Goal: Information Seeking & Learning: Understand process/instructions

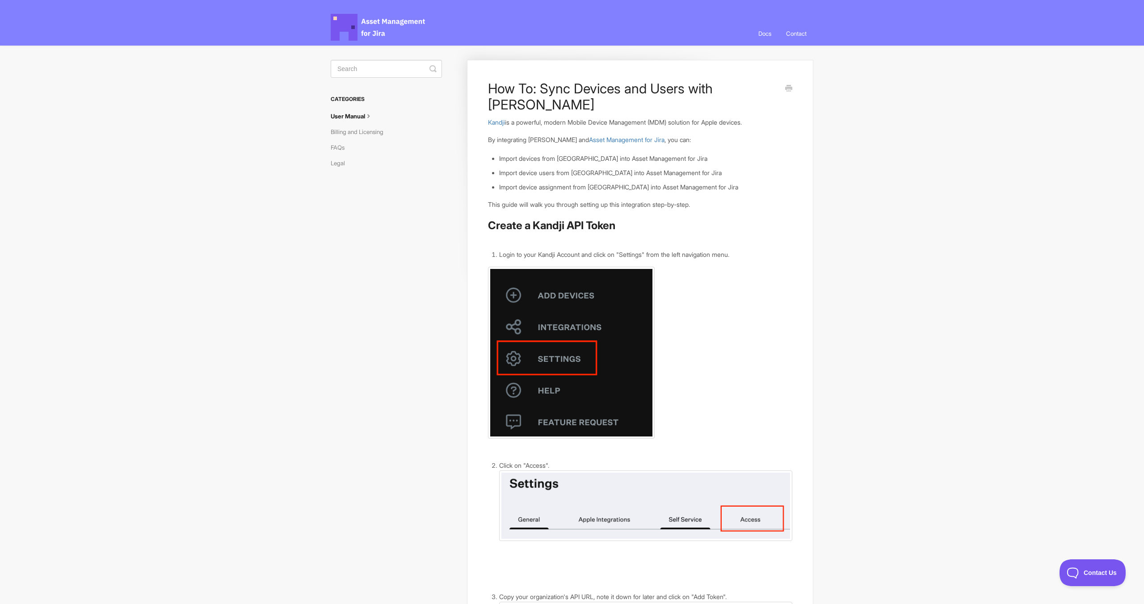
click at [563, 154] on li "Import devices from [GEOGRAPHIC_DATA] into Asset Management for Jira" at bounding box center [645, 159] width 293 height 10
click at [563, 168] on li "Import device users from [GEOGRAPHIC_DATA] into Asset Management for Jira" at bounding box center [645, 173] width 293 height 10
click at [574, 182] on li "Import device assignment from [GEOGRAPHIC_DATA] into Asset Management for Jira" at bounding box center [645, 187] width 293 height 10
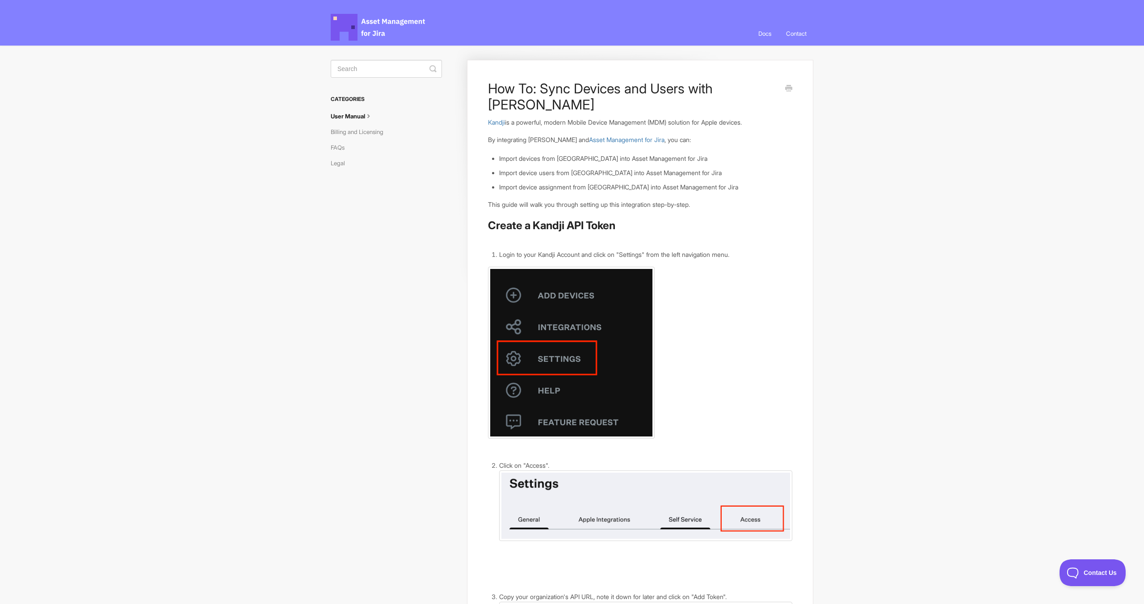
click at [574, 182] on li "Import device assignment from [GEOGRAPHIC_DATA] into Asset Management for Jira" at bounding box center [645, 187] width 293 height 10
click at [597, 182] on li "Import device assignment from [GEOGRAPHIC_DATA] into Asset Management for Jira" at bounding box center [645, 187] width 293 height 10
click at [616, 182] on li "Import device assignment from [GEOGRAPHIC_DATA] into Asset Management for Jira" at bounding box center [645, 187] width 293 height 10
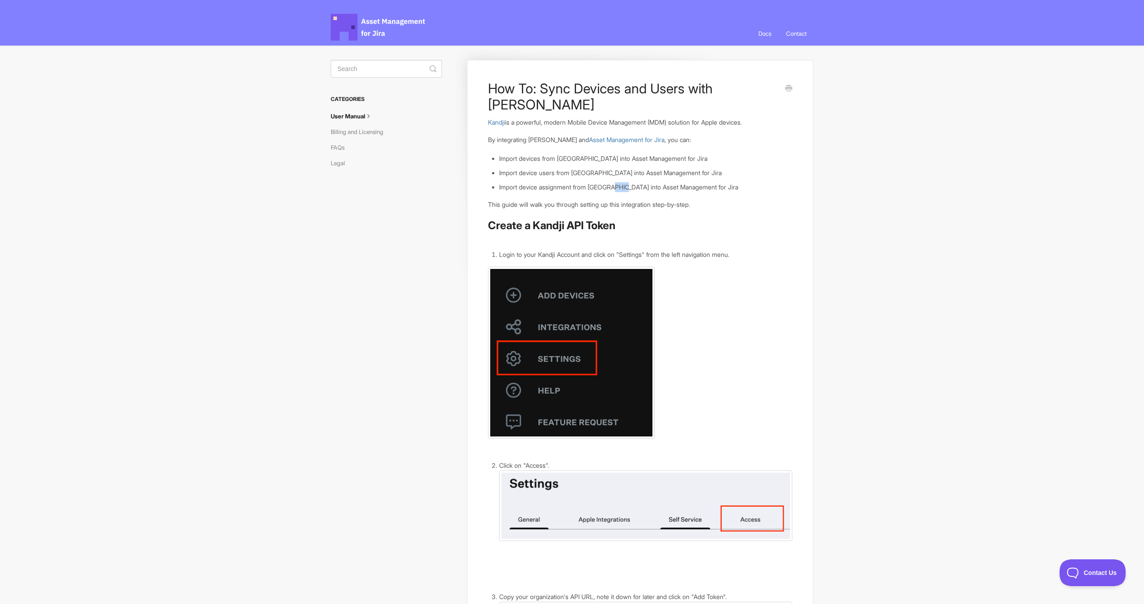
click at [581, 200] on p "This guide will walk you through setting up this integration step-by-step." at bounding box center [640, 205] width 304 height 10
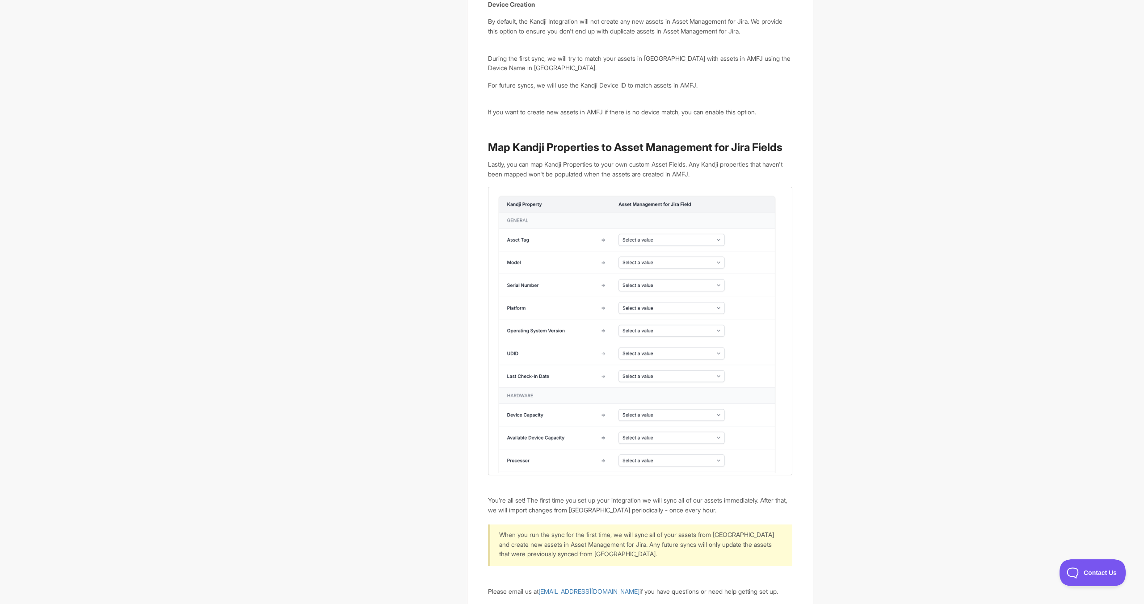
scroll to position [2676, 0]
